Goal: Information Seeking & Learning: Learn about a topic

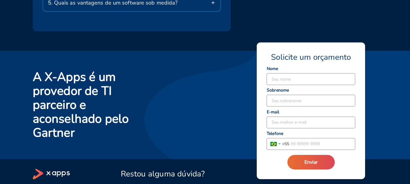
scroll to position [1207, 0]
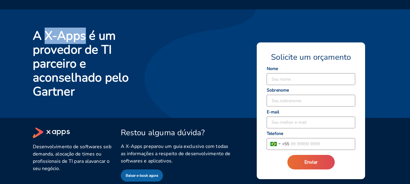
drag, startPoint x: 45, startPoint y: 30, endPoint x: 85, endPoint y: 30, distance: 40.4
click at [85, 30] on h2 "A X-Apps é um provedor de TI parceiro e aconselhado pelo Gartner" at bounding box center [88, 64] width 110 height 70
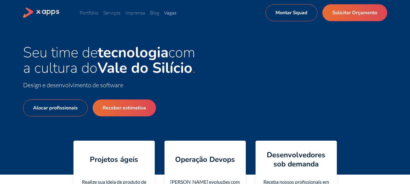
click at [172, 11] on link "Vagas" at bounding box center [170, 13] width 12 height 6
